Goal: Task Accomplishment & Management: Manage account settings

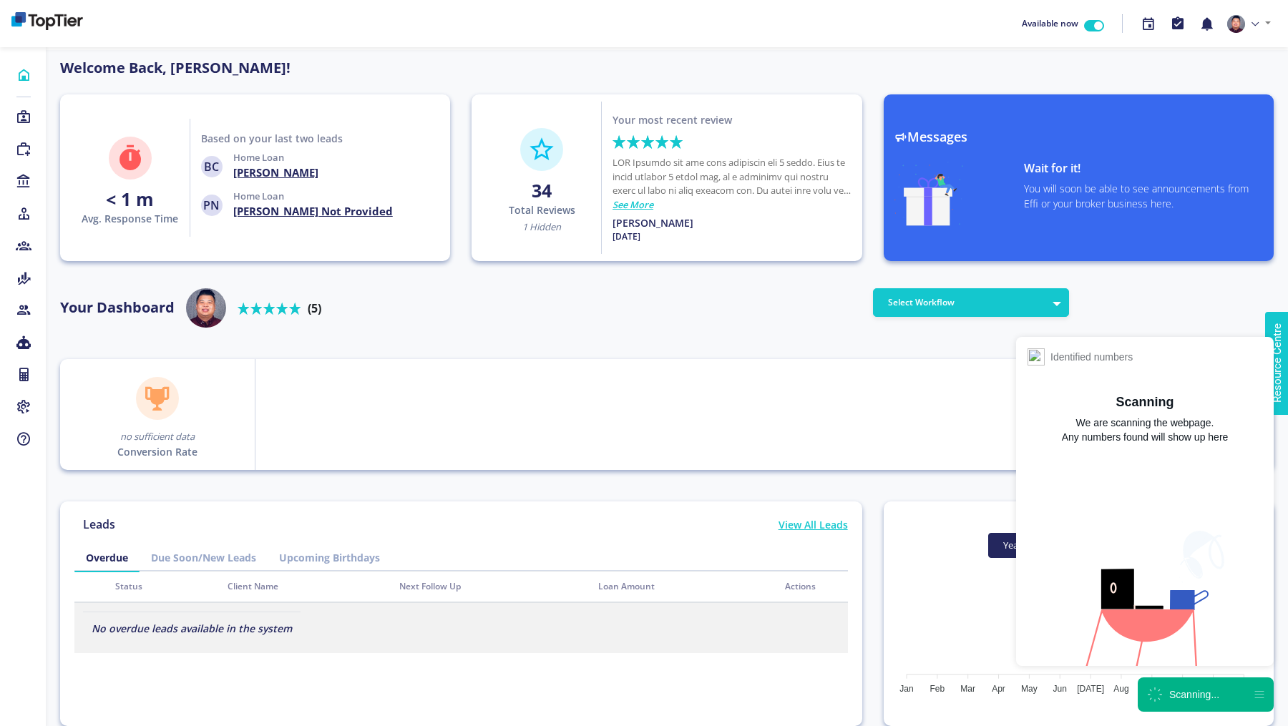
scroll to position [129, 229]
click at [1186, 702] on div "Click to close" at bounding box center [1183, 702] width 75 height 10
